Goal: Check status

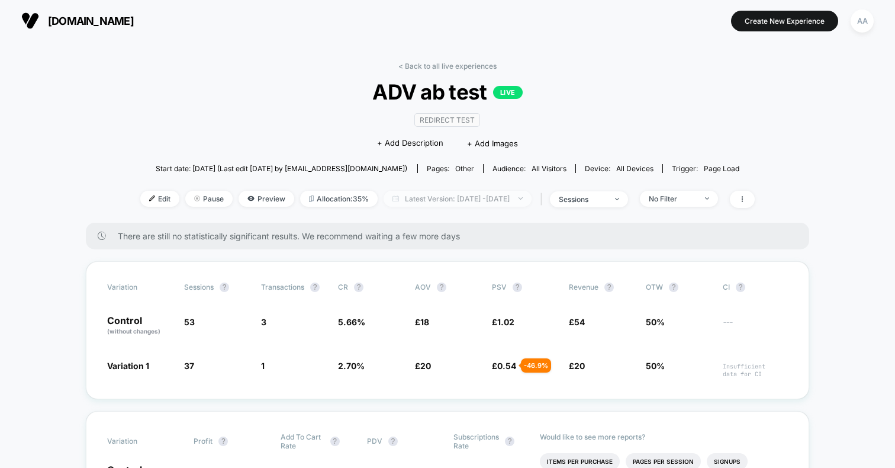
click at [413, 203] on span "Latest Version: [DATE] - [DATE]" at bounding box center [458, 199] width 148 height 16
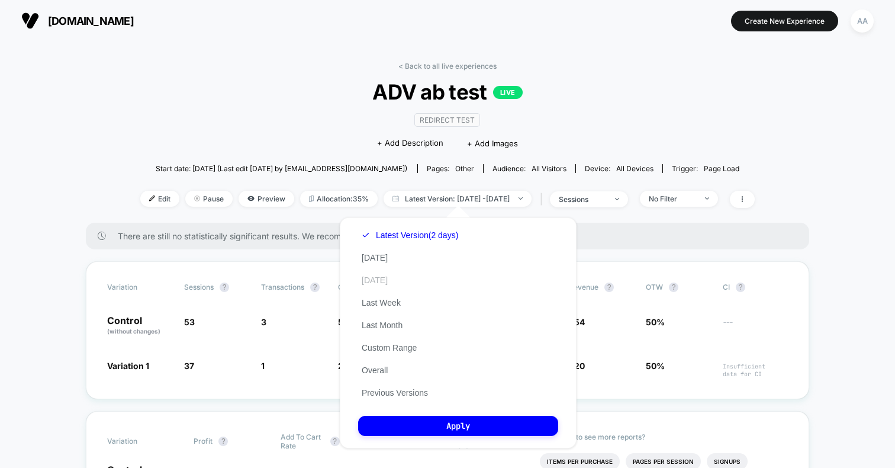
click at [391, 282] on button "[DATE]" at bounding box center [374, 280] width 33 height 11
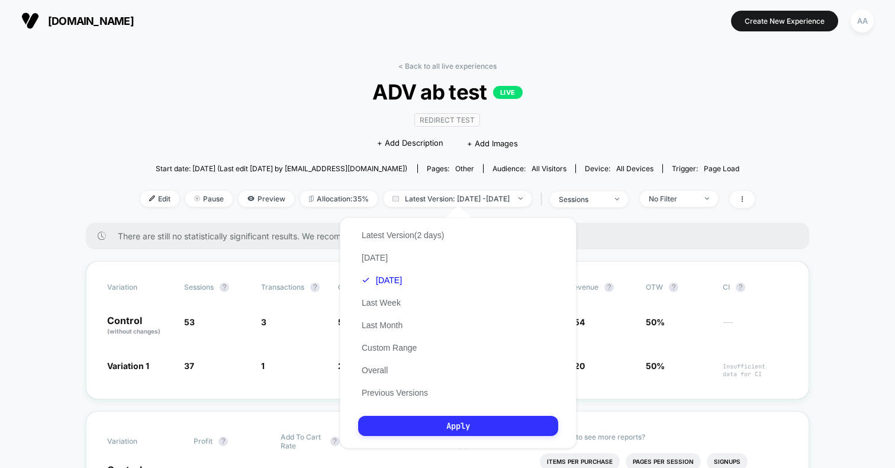
click at [412, 424] on button "Apply" at bounding box center [458, 425] width 200 height 20
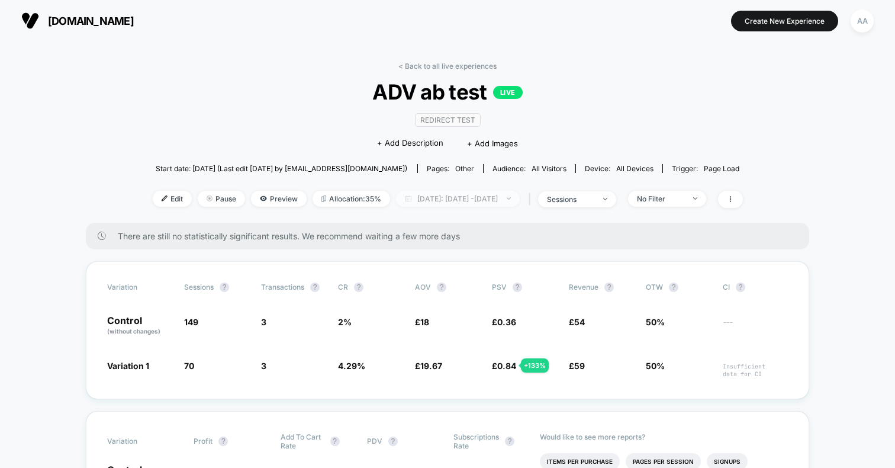
click at [407, 196] on span "[DATE]: [DATE] - [DATE]" at bounding box center [458, 199] width 124 height 16
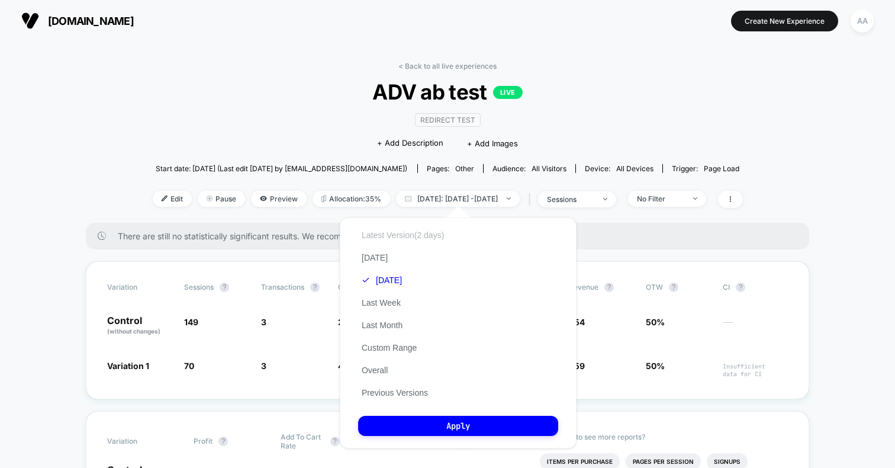
click at [400, 239] on button "Latest Version (2 days)" at bounding box center [402, 235] width 89 height 11
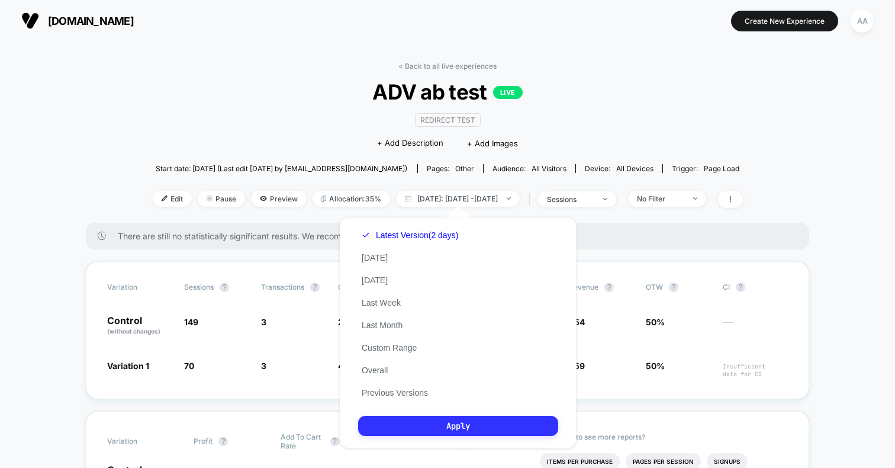
click at [417, 417] on button "Apply" at bounding box center [458, 425] width 200 height 20
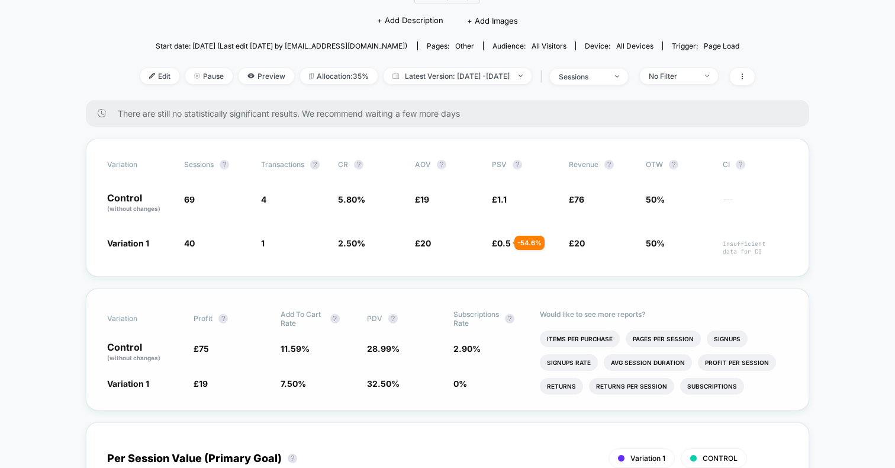
scroll to position [66, 0]
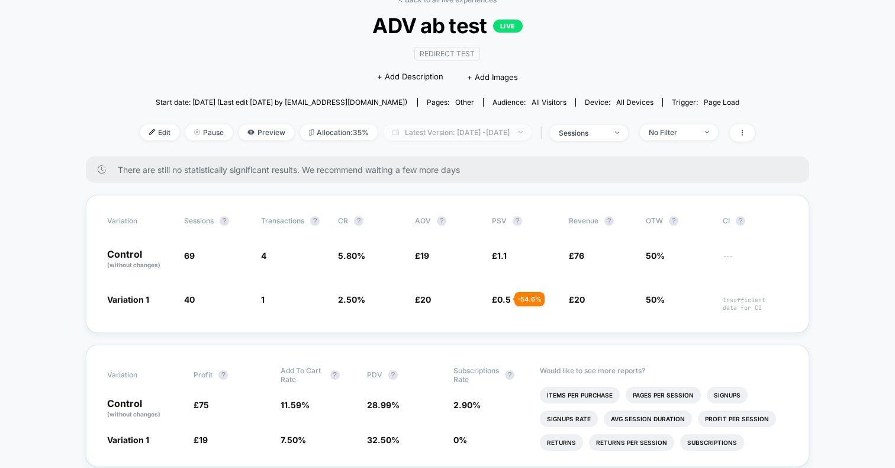
click at [438, 132] on span "Latest Version: [DATE] - [DATE]" at bounding box center [458, 132] width 148 height 16
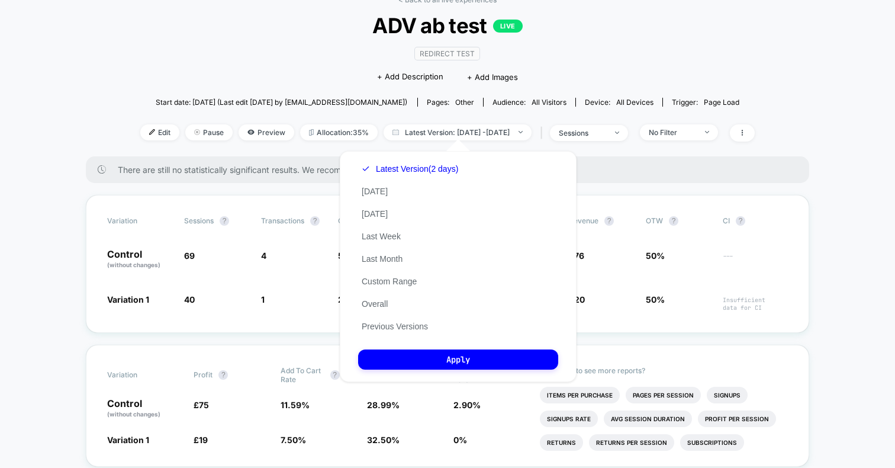
click at [397, 305] on div "Latest Version (2 days) [DATE] [DATE] Last Week Last Month Custom Range Overall…" at bounding box center [410, 247] width 104 height 180
click at [384, 304] on button "Overall" at bounding box center [374, 303] width 33 height 11
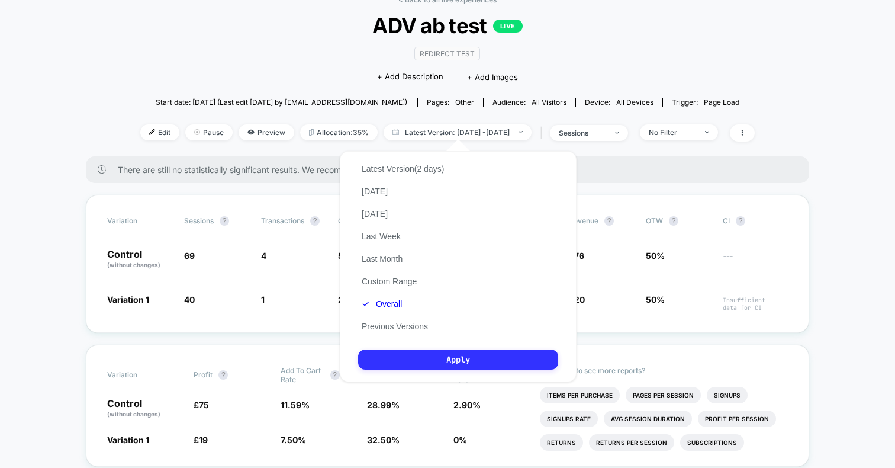
click at [395, 353] on button "Apply" at bounding box center [458, 359] width 200 height 20
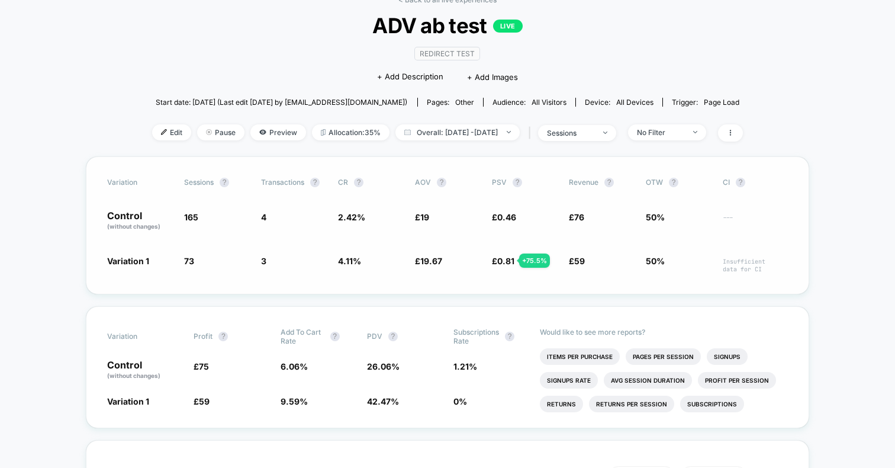
click at [439, 283] on div "Variation Sessions ? Transactions ? CR ? AOV ? PSV ? Revenue ? OTW ? CI ? Contr…" at bounding box center [447, 225] width 723 height 138
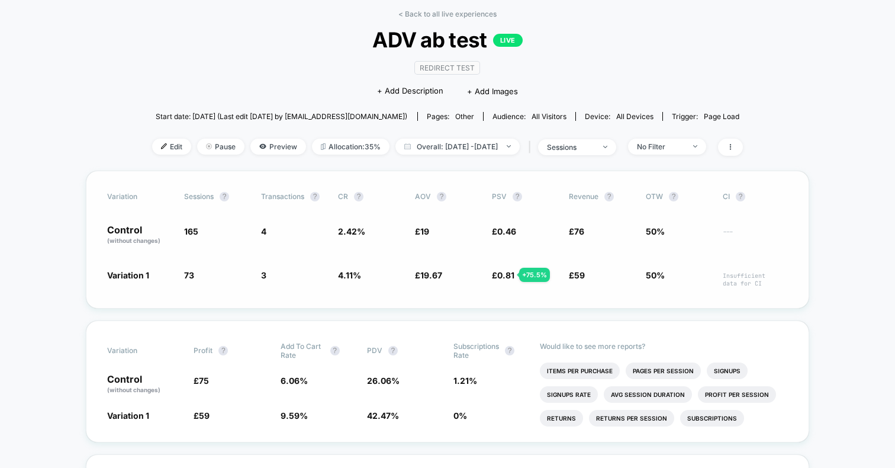
click at [529, 274] on div "+ 75.5 %" at bounding box center [534, 275] width 31 height 14
click at [532, 305] on div "Variation Sessions ? Transactions ? CR ? AOV ? PSV ? Revenue ? OTW ? CI ? Contr…" at bounding box center [447, 239] width 723 height 138
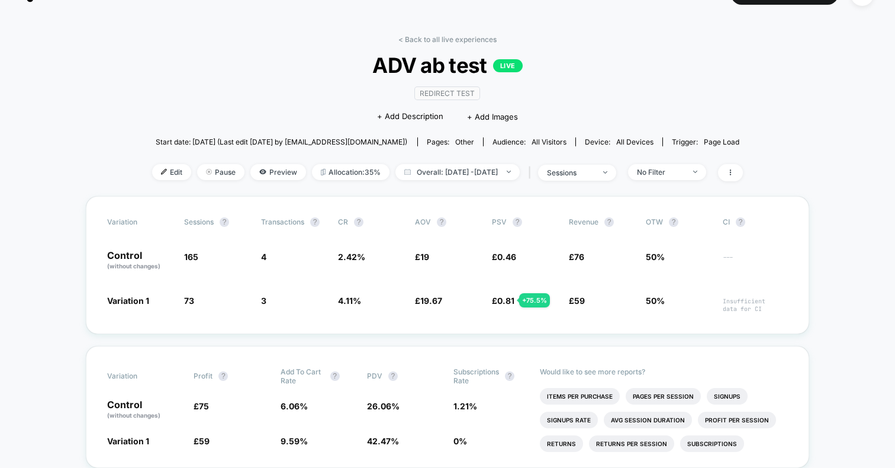
scroll to position [14, 0]
